Goal: Task Accomplishment & Management: Complete application form

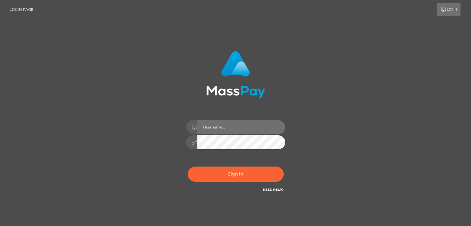
click at [208, 133] on input "text" at bounding box center [241, 127] width 88 height 14
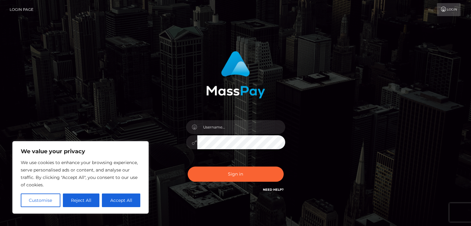
click at [265, 189] on link "Need Help?" at bounding box center [273, 190] width 21 height 4
click at [81, 199] on button "Reject All" at bounding box center [81, 201] width 37 height 14
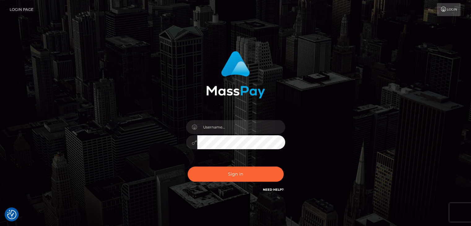
click at [441, 10] on icon at bounding box center [444, 9] width 7 height 5
click at [224, 129] on input "text" at bounding box center [241, 127] width 88 height 14
click at [215, 132] on input "text" at bounding box center [241, 127] width 88 height 14
click at [216, 128] on input "lUC" at bounding box center [241, 127] width 88 height 14
type input "l"
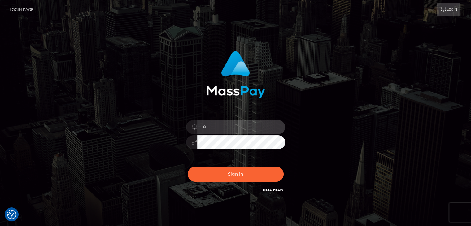
type input "Ñ"
type input "Luca"
click at [188, 167] on button "Sign in" at bounding box center [236, 174] width 96 height 15
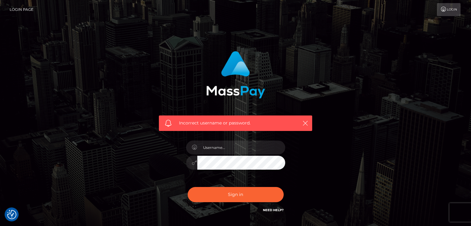
click at [271, 211] on link "Need Help?" at bounding box center [273, 210] width 21 height 4
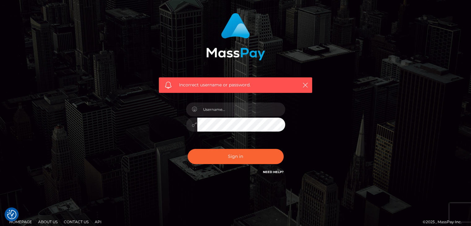
scroll to position [45, 0]
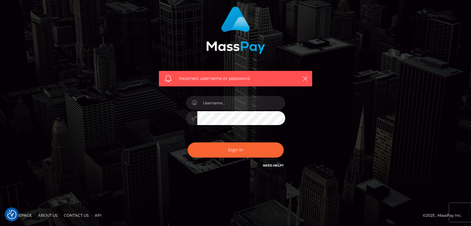
click at [271, 166] on link "Need Help?" at bounding box center [273, 166] width 21 height 4
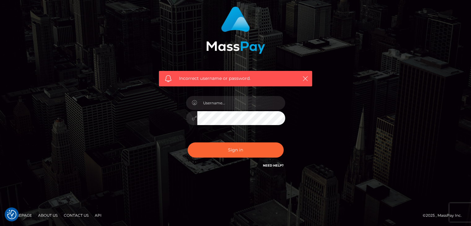
click at [271, 166] on link "Need Help?" at bounding box center [273, 166] width 21 height 4
click at [274, 164] on link "Need Help?" at bounding box center [273, 166] width 21 height 4
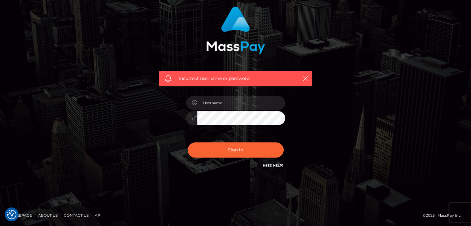
click at [274, 164] on link "Need Help?" at bounding box center [273, 166] width 21 height 4
click at [303, 79] on icon "button" at bounding box center [305, 79] width 6 height 6
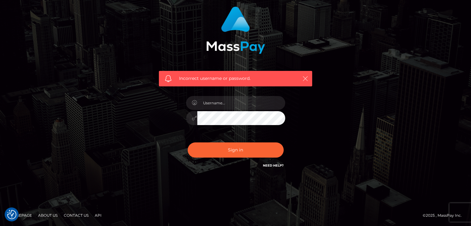
click at [302, 80] on icon "button" at bounding box center [305, 79] width 6 height 6
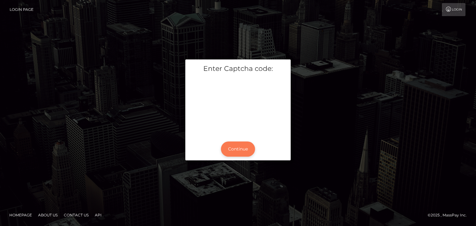
click at [234, 152] on button "Continue" at bounding box center [238, 149] width 34 height 15
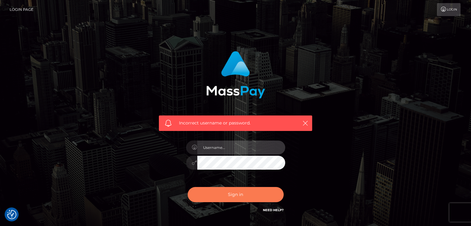
drag, startPoint x: 0, startPoint y: 0, endPoint x: 245, endPoint y: 200, distance: 316.6
click at [245, 200] on div "Incorrect username or password." at bounding box center [235, 132] width 163 height 172
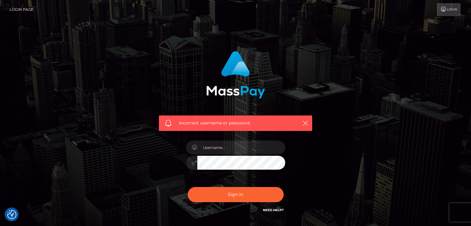
click at [266, 213] on div "Need Help?" at bounding box center [273, 211] width 21 height 8
click at [266, 212] on link "Need Help?" at bounding box center [273, 210] width 21 height 4
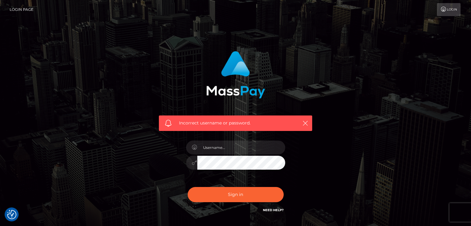
click at [459, 7] on link "Login" at bounding box center [449, 9] width 24 height 13
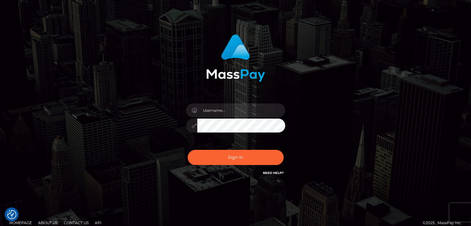
scroll to position [24, 0]
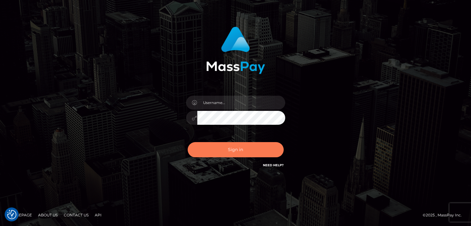
click at [257, 147] on button "Sign in" at bounding box center [236, 149] width 96 height 15
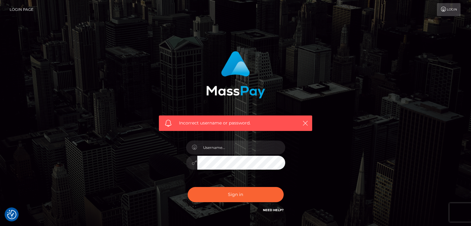
click at [274, 211] on link "Need Help?" at bounding box center [273, 210] width 21 height 4
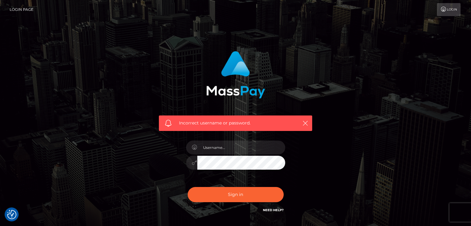
click at [274, 211] on link "Need Help?" at bounding box center [273, 210] width 21 height 4
click at [27, 4] on link "Login Page" at bounding box center [22, 9] width 24 height 13
